Goal: Information Seeking & Learning: Learn about a topic

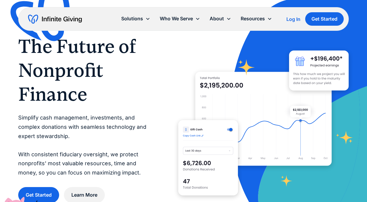
scroll to position [9, 0]
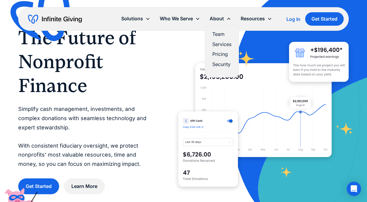
click at [220, 53] on link "Pricing" at bounding box center [221, 54] width 19 height 8
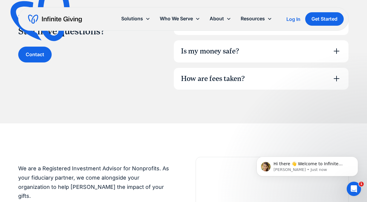
scroll to position [439, 0]
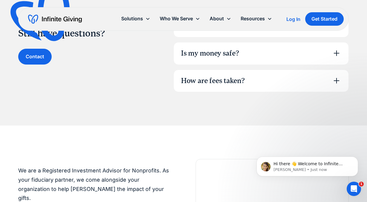
click at [342, 78] on div "How are fees taken?" at bounding box center [261, 81] width 175 height 22
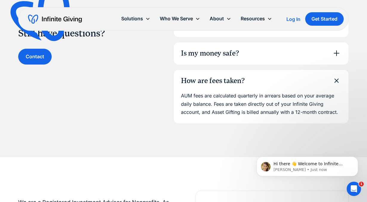
click at [342, 79] on icon at bounding box center [336, 80] width 13 height 13
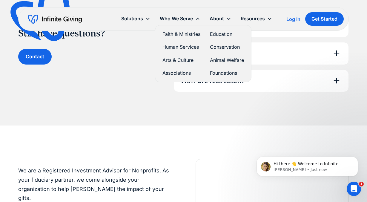
click at [182, 50] on link "Human Services" at bounding box center [182, 47] width 38 height 8
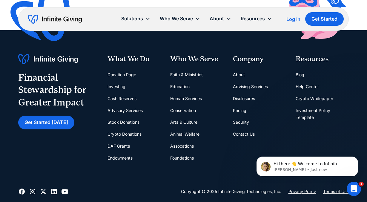
scroll to position [1479, 0]
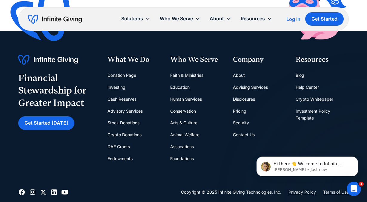
click at [244, 71] on link "About" at bounding box center [239, 75] width 12 height 12
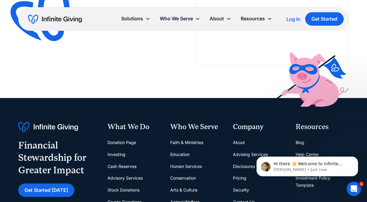
scroll to position [1792, 0]
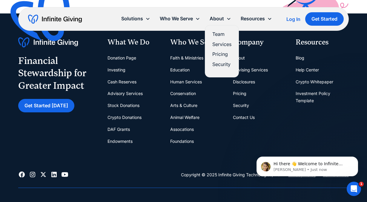
click at [215, 33] on link "Team" at bounding box center [221, 34] width 19 height 8
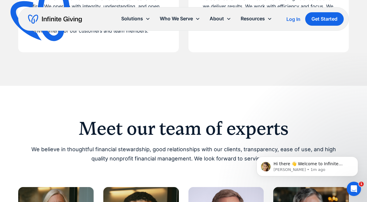
scroll to position [374, 0]
